Goal: Task Accomplishment & Management: Manage account settings

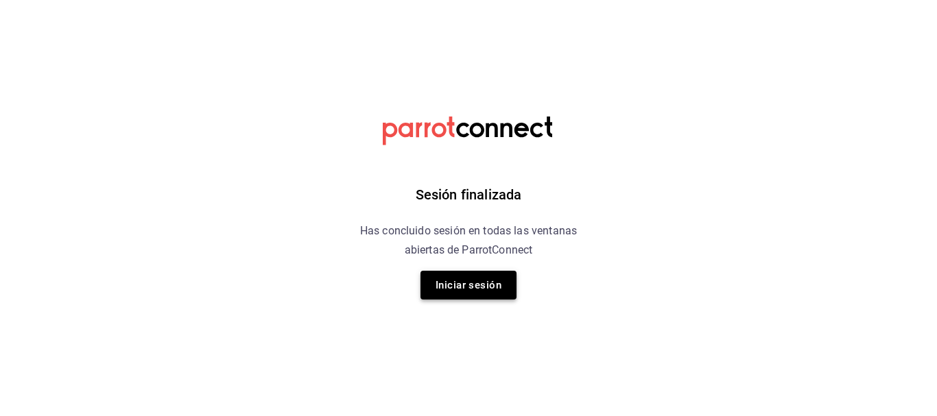
click at [480, 287] on button "Iniciar sesión" at bounding box center [469, 285] width 96 height 29
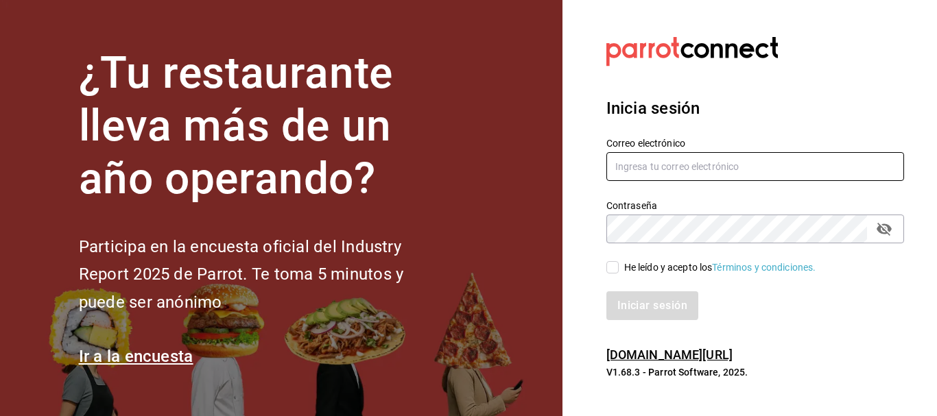
type input "[EMAIL_ADDRESS][DOMAIN_NAME]"
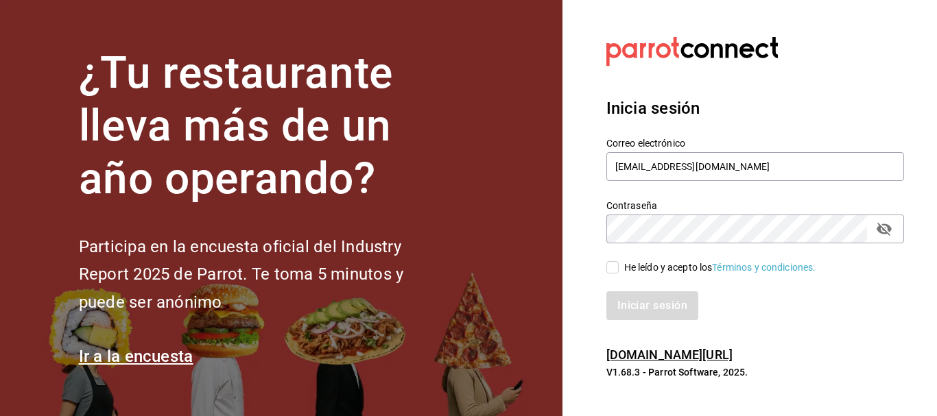
click at [616, 264] on input "He leído y acepto los Términos y condiciones." at bounding box center [613, 267] width 12 height 12
checkbox input "true"
click at [622, 303] on button "Iniciar sesión" at bounding box center [653, 306] width 93 height 29
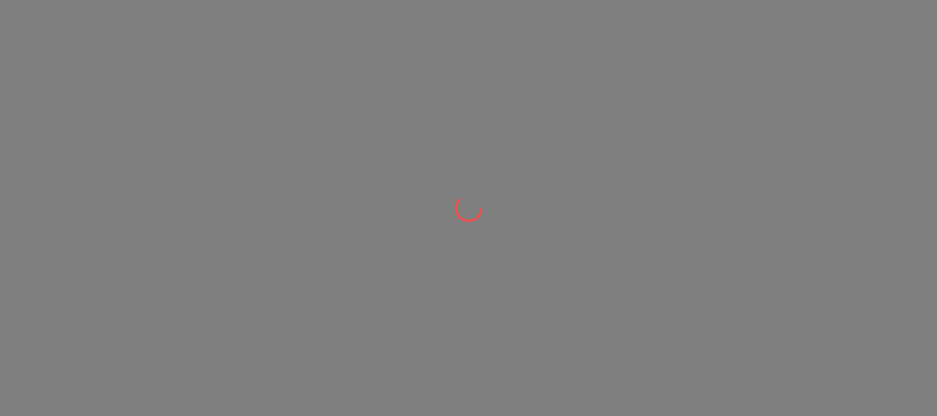
click at [0, 0] on nordpass-portal at bounding box center [0, 0] width 0 height 0
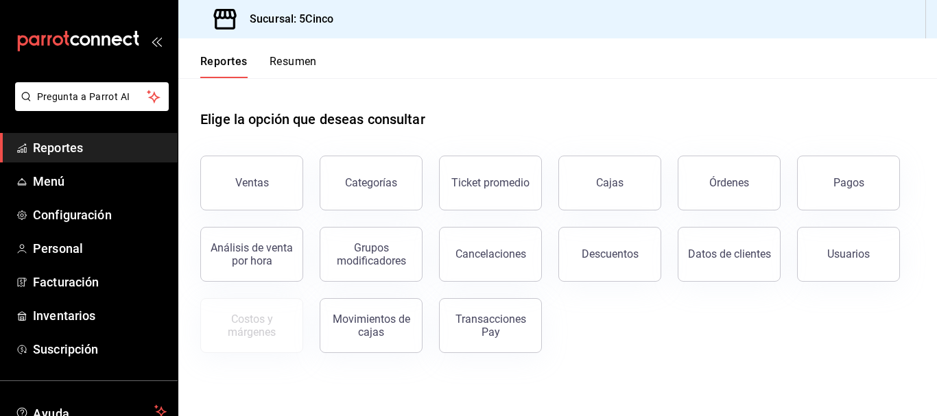
click at [270, 59] on button "Resumen" at bounding box center [293, 66] width 47 height 23
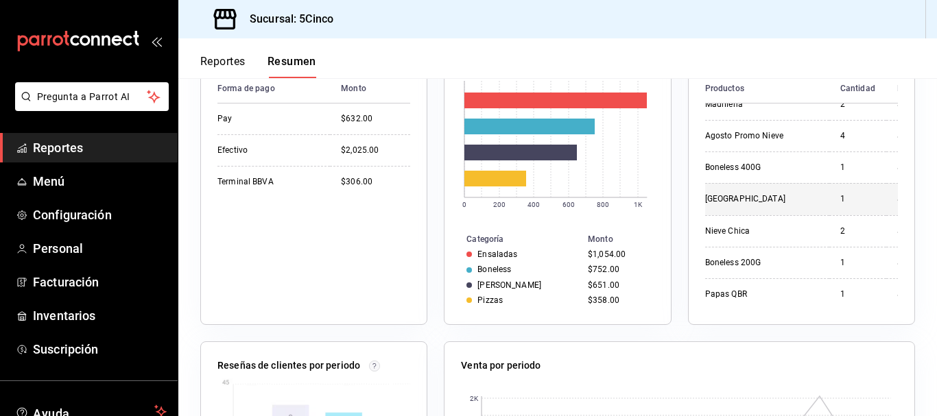
scroll to position [206, 0]
